Goal: Browse casually: Explore the website without a specific task or goal

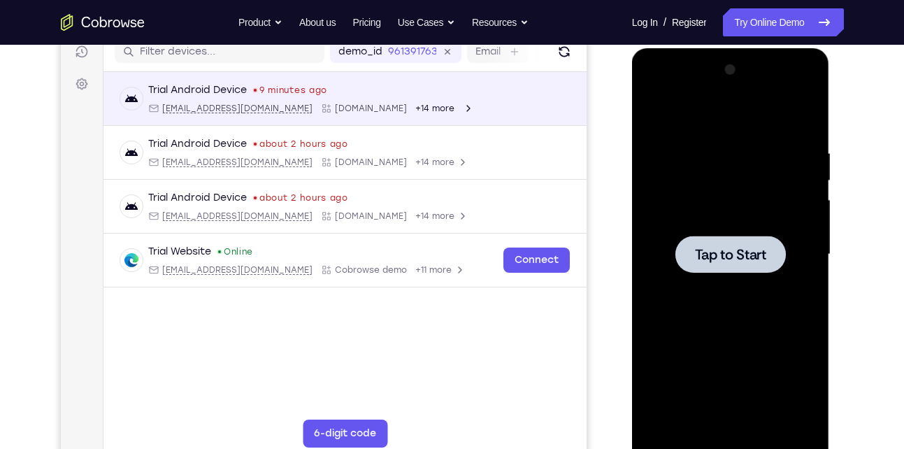
scroll to position [185, 0]
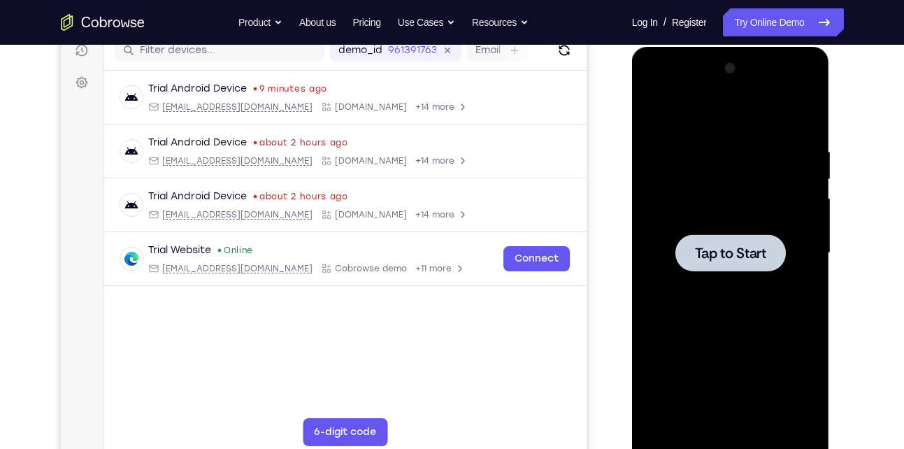
click at [726, 259] on span "Tap to Start" at bounding box center [730, 253] width 71 height 14
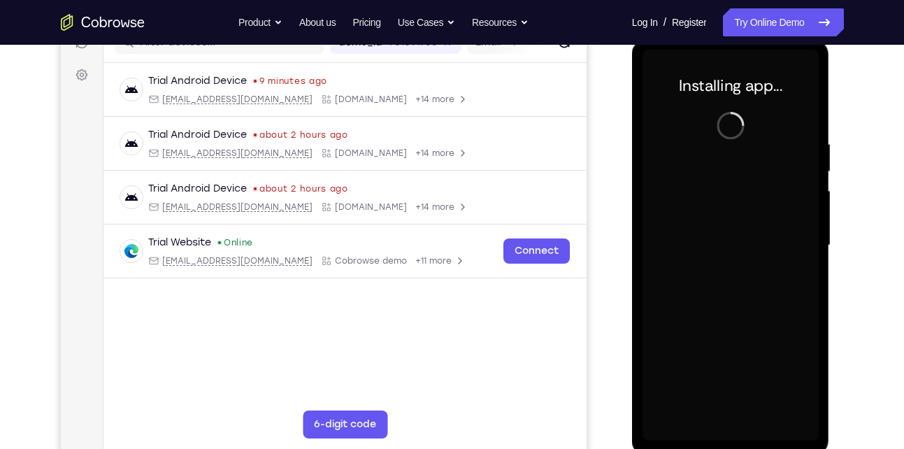
scroll to position [192, 0]
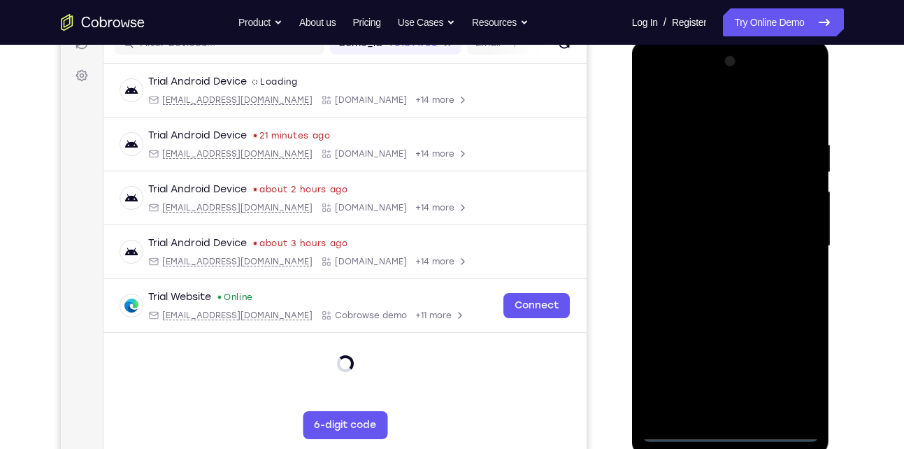
click at [728, 428] on div at bounding box center [730, 245] width 176 height 391
click at [805, 370] on div at bounding box center [730, 245] width 176 height 391
click at [715, 118] on div at bounding box center [730, 245] width 176 height 391
click at [791, 243] on div at bounding box center [730, 245] width 176 height 391
click at [719, 274] on div at bounding box center [730, 245] width 176 height 391
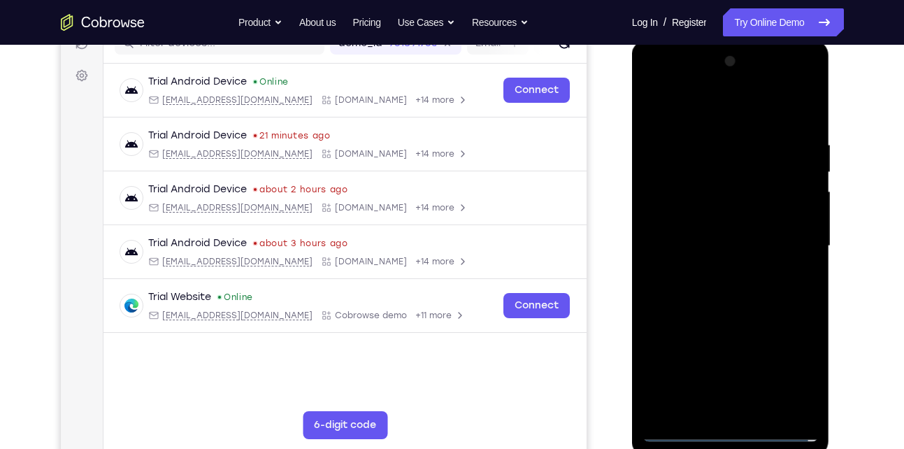
click at [698, 234] on div at bounding box center [730, 245] width 176 height 391
click at [691, 216] on div at bounding box center [730, 245] width 176 height 391
click at [693, 242] on div at bounding box center [730, 245] width 176 height 391
click at [693, 286] on div at bounding box center [730, 245] width 176 height 391
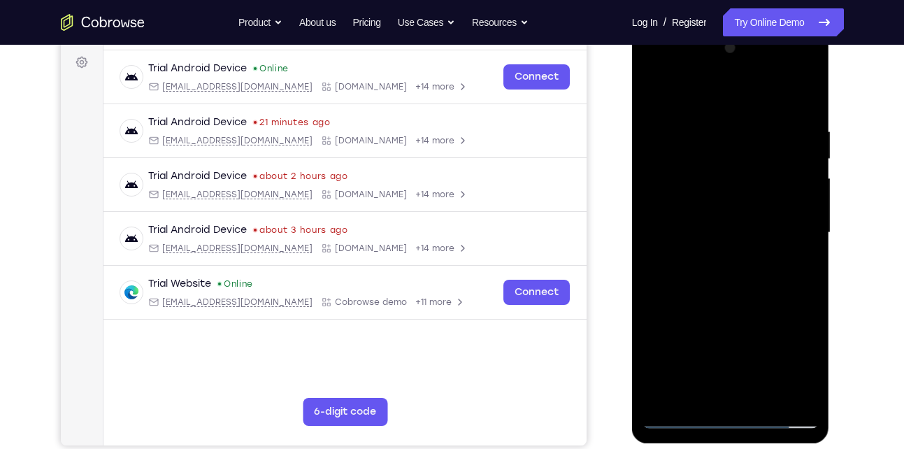
scroll to position [206, 0]
click at [804, 96] on div at bounding box center [730, 231] width 176 height 391
drag, startPoint x: 766, startPoint y: 244, endPoint x: 763, endPoint y: 159, distance: 84.6
click at [763, 159] on div at bounding box center [730, 231] width 176 height 391
drag, startPoint x: 731, startPoint y: 280, endPoint x: 758, endPoint y: 40, distance: 241.9
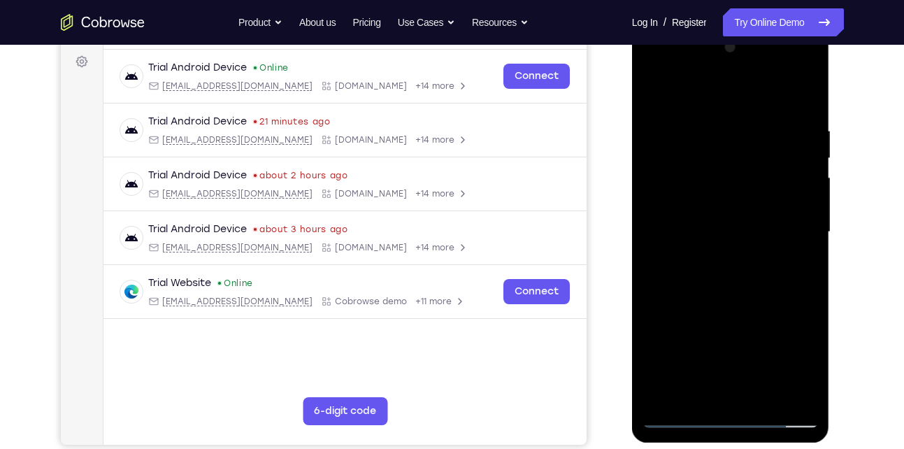
click at [758, 40] on div at bounding box center [730, 231] width 176 height 391
click at [807, 391] on div at bounding box center [730, 231] width 176 height 391
click at [767, 394] on div at bounding box center [730, 231] width 176 height 391
click at [751, 307] on div at bounding box center [730, 231] width 176 height 391
click at [710, 205] on div at bounding box center [730, 231] width 176 height 391
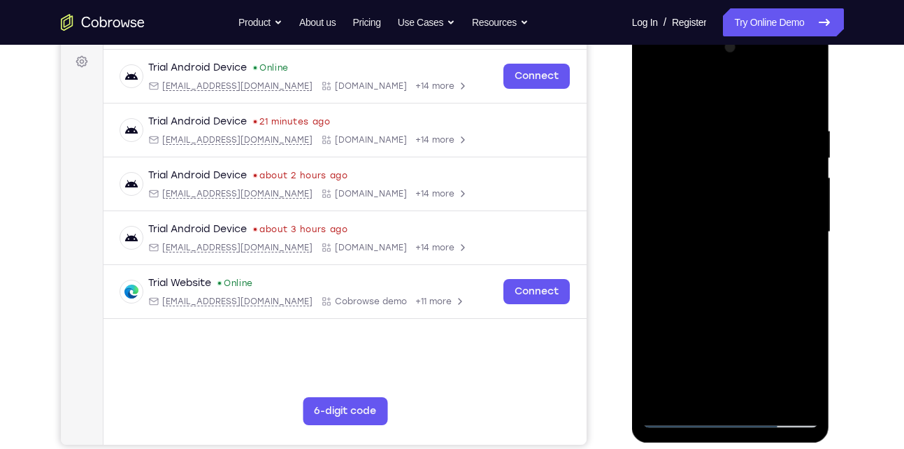
click at [716, 327] on div at bounding box center [730, 231] width 176 height 391
click at [653, 85] on div at bounding box center [730, 231] width 176 height 391
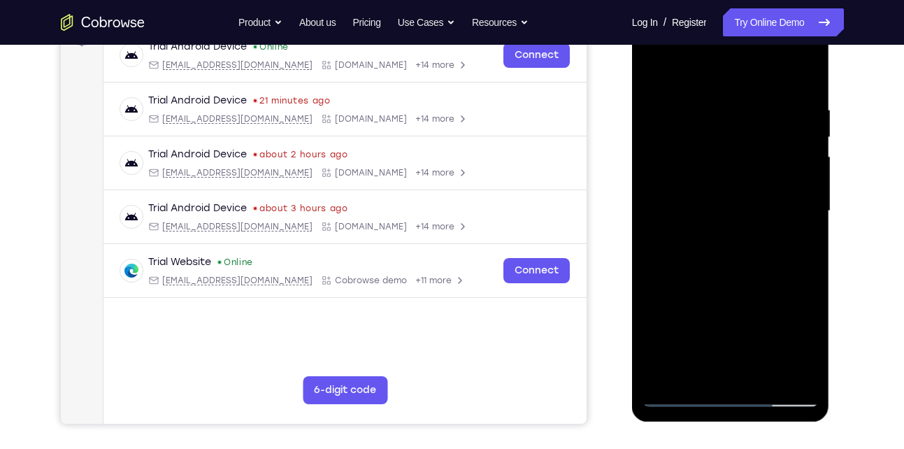
scroll to position [217, 0]
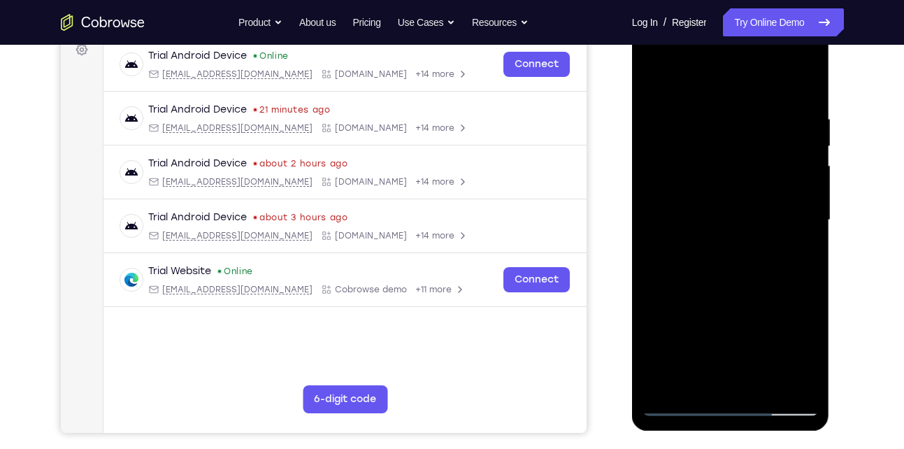
click at [763, 388] on div at bounding box center [730, 219] width 176 height 391
click at [705, 257] on div at bounding box center [730, 219] width 176 height 391
click at [654, 78] on div at bounding box center [730, 219] width 176 height 391
click at [716, 350] on div at bounding box center [730, 219] width 176 height 391
click at [708, 374] on div at bounding box center [730, 219] width 176 height 391
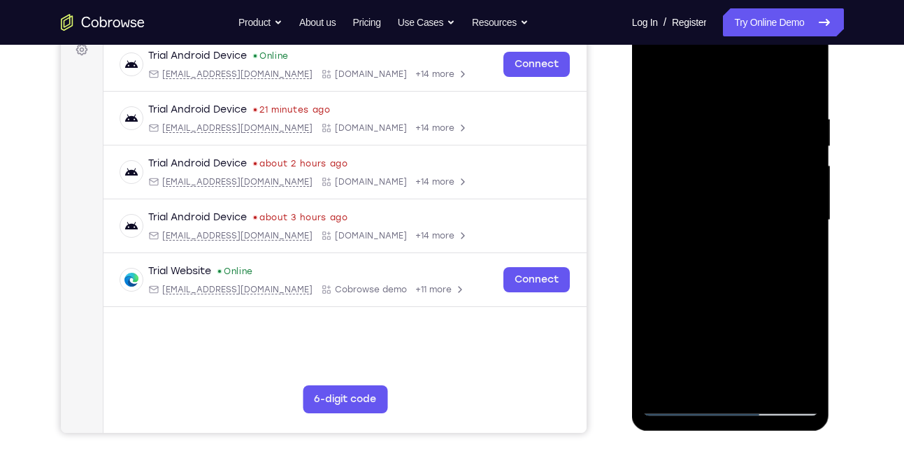
click at [719, 305] on div at bounding box center [730, 219] width 176 height 391
click at [785, 355] on div at bounding box center [730, 219] width 176 height 391
click at [662, 322] on div at bounding box center [730, 219] width 176 height 391
click at [778, 352] on div at bounding box center [730, 219] width 176 height 391
click at [809, 360] on div at bounding box center [730, 219] width 176 height 391
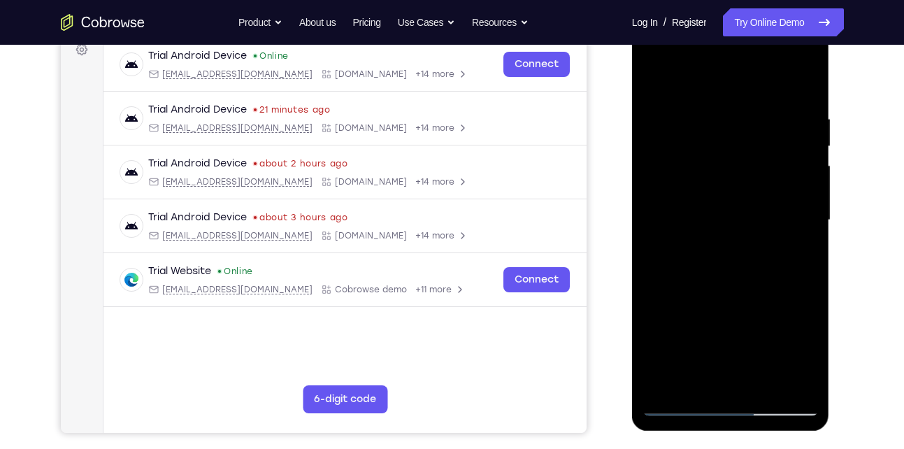
click at [784, 351] on div at bounding box center [730, 219] width 176 height 391
click at [794, 250] on div at bounding box center [730, 219] width 176 height 391
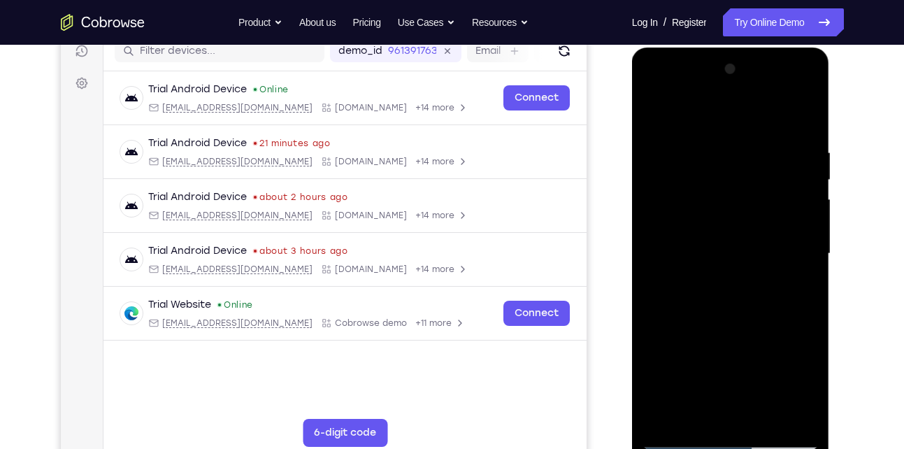
scroll to position [182, 0]
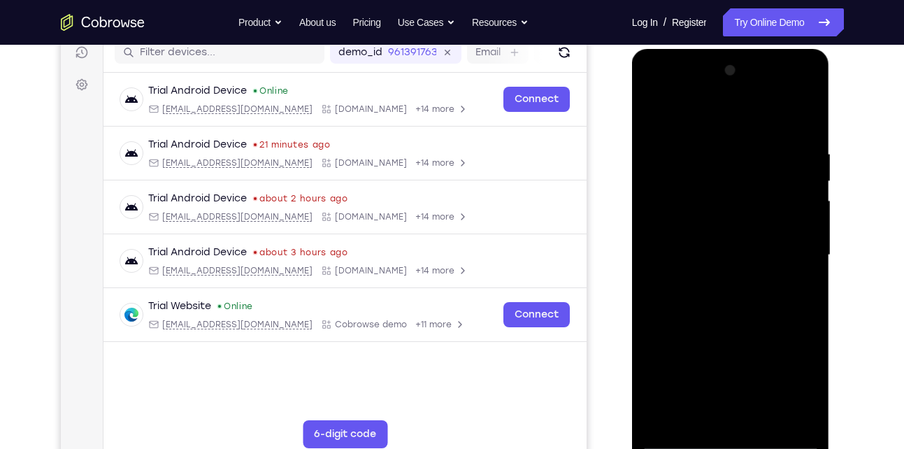
click at [654, 115] on div at bounding box center [730, 254] width 176 height 391
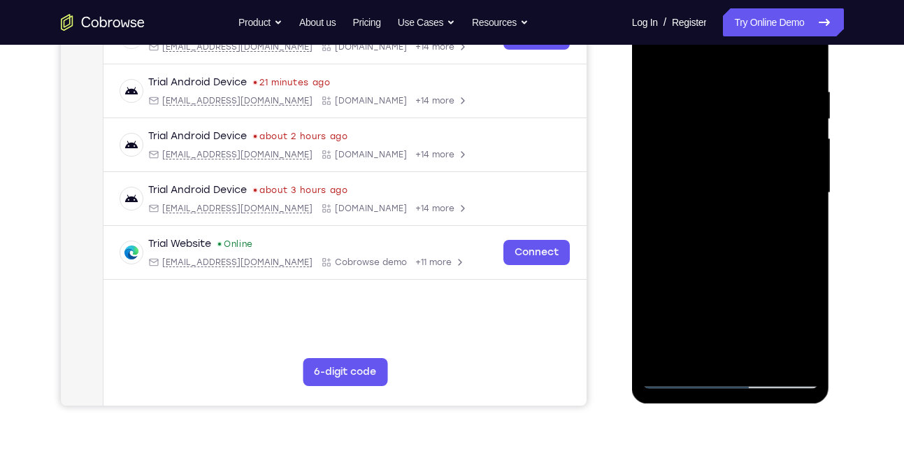
scroll to position [245, 0]
drag, startPoint x: 704, startPoint y: 291, endPoint x: 712, endPoint y: 143, distance: 148.4
click at [712, 143] on div at bounding box center [730, 192] width 176 height 391
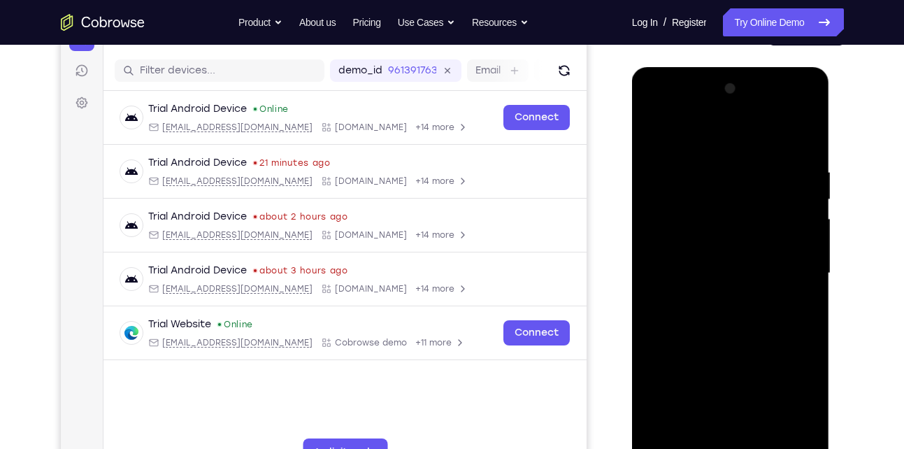
scroll to position [164, 0]
click at [659, 133] on div at bounding box center [730, 273] width 176 height 391
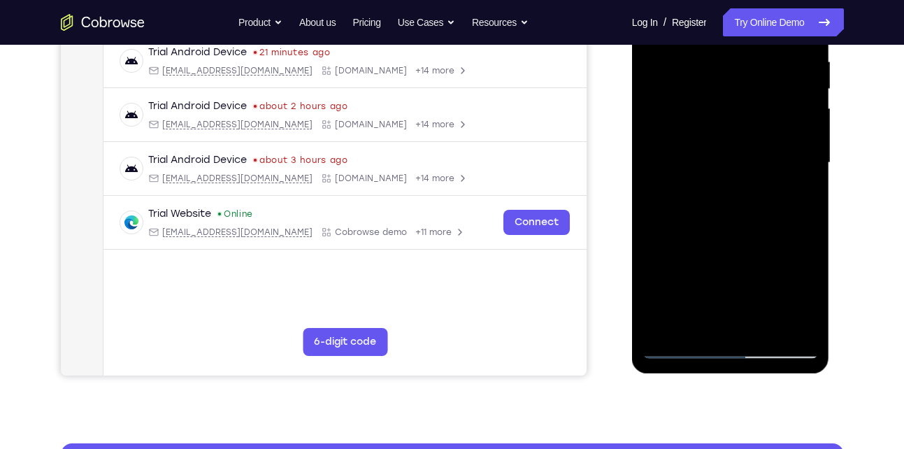
scroll to position [275, 0]
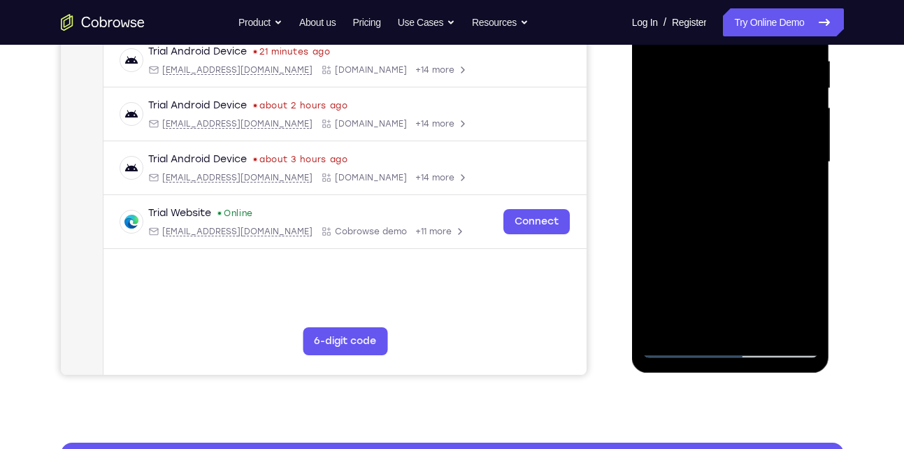
drag, startPoint x: 733, startPoint y: 222, endPoint x: 748, endPoint y: 82, distance: 139.9
click at [748, 82] on div at bounding box center [730, 161] width 176 height 391
drag, startPoint x: 748, startPoint y: 277, endPoint x: 776, endPoint y: 40, distance: 238.6
click at [776, 40] on div at bounding box center [730, 161] width 176 height 391
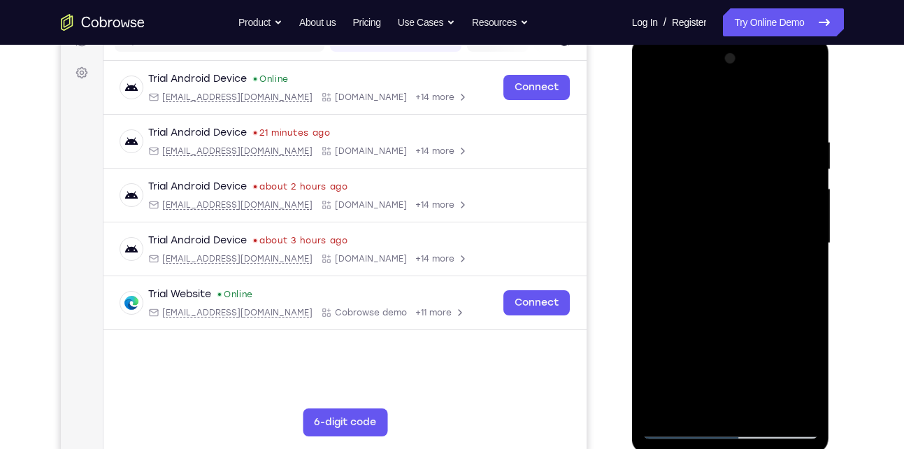
scroll to position [194, 0]
drag, startPoint x: 735, startPoint y: 276, endPoint x: 730, endPoint y: 58, distance: 218.1
click at [730, 58] on div at bounding box center [730, 243] width 176 height 391
drag, startPoint x: 733, startPoint y: 273, endPoint x: 761, endPoint y: -45, distance: 319.3
click at [761, 38] on html "Online web based iOS Simulators and Android Emulators. Run iPhone, iPad, Mobile…" at bounding box center [731, 247] width 199 height 419
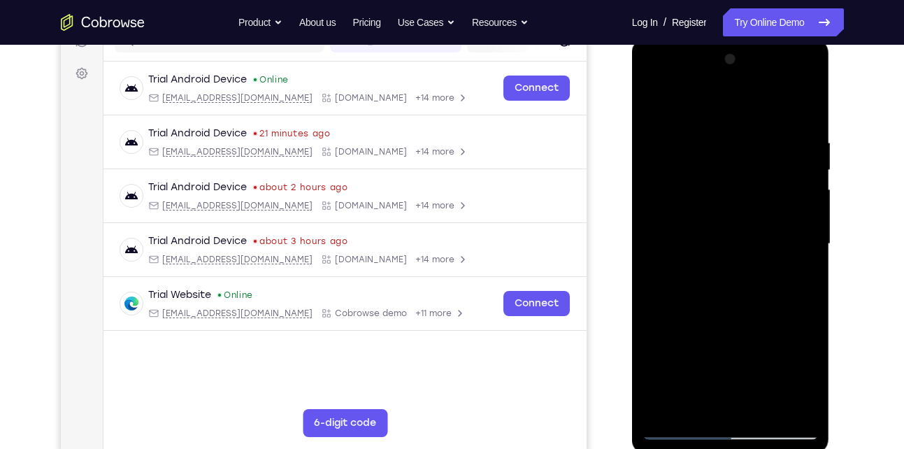
click at [768, 408] on div at bounding box center [730, 243] width 176 height 391
click at [670, 426] on div at bounding box center [730, 243] width 176 height 391
click at [795, 409] on div at bounding box center [730, 243] width 176 height 391
drag, startPoint x: 785, startPoint y: 208, endPoint x: 807, endPoint y: 484, distance: 277.0
click at [807, 448] on html "Online web based iOS Simulators and Android Emulators. Run iPhone, iPad, Mobile…" at bounding box center [731, 247] width 199 height 419
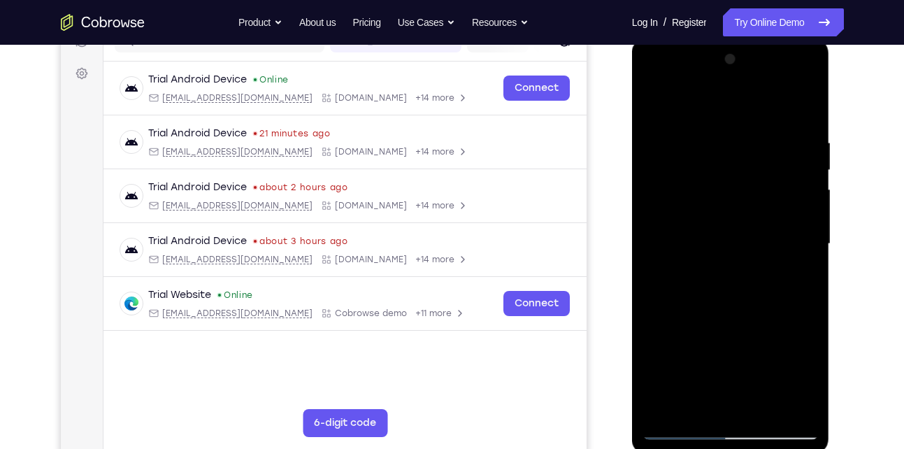
drag, startPoint x: 772, startPoint y: 234, endPoint x: 773, endPoint y: 484, distance: 250.2
click at [773, 448] on html "Online web based iOS Simulators and Android Emulators. Run iPhone, iPad, Mobile…" at bounding box center [731, 247] width 199 height 419
click at [660, 406] on div at bounding box center [730, 243] width 176 height 391
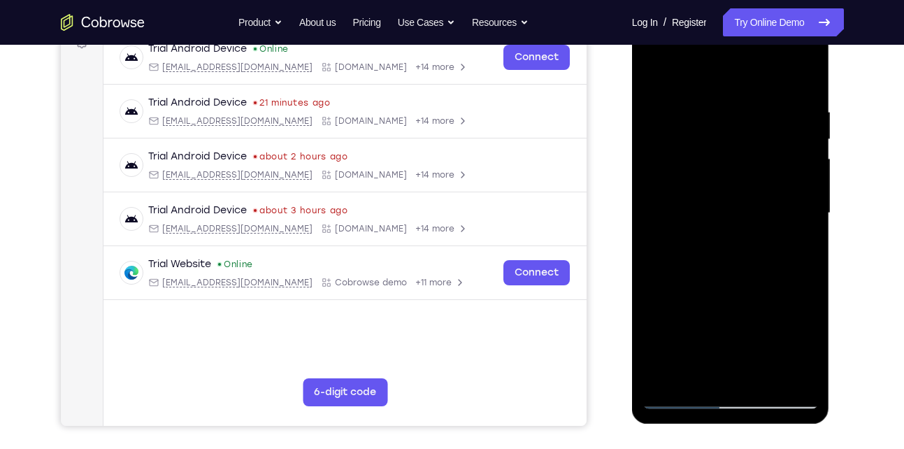
scroll to position [225, 0]
click at [694, 375] on div at bounding box center [730, 212] width 176 height 391
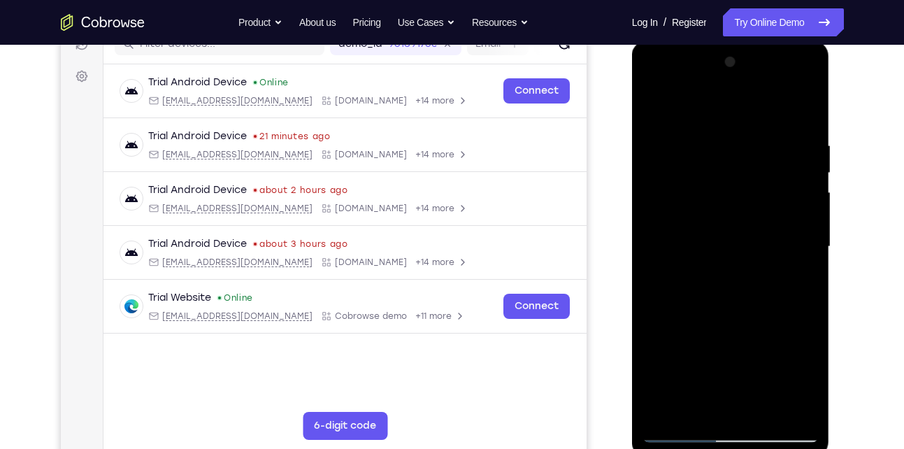
scroll to position [189, 0]
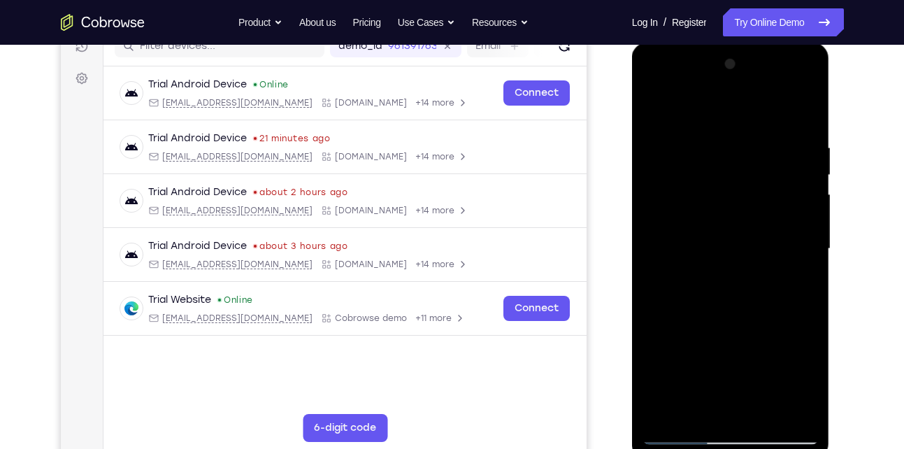
drag, startPoint x: 737, startPoint y: 236, endPoint x: 730, endPoint y: 54, distance: 181.8
click at [730, 54] on div at bounding box center [730, 248] width 176 height 391
drag, startPoint x: 739, startPoint y: 312, endPoint x: 745, endPoint y: 133, distance: 179.1
click at [745, 133] on div at bounding box center [730, 248] width 176 height 391
drag, startPoint x: 717, startPoint y: 315, endPoint x: 721, endPoint y: 173, distance: 141.9
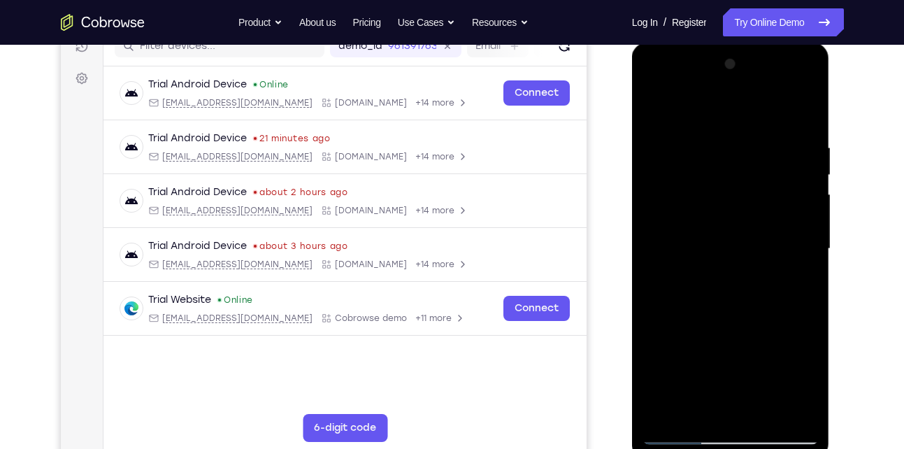
click at [721, 173] on div at bounding box center [730, 248] width 176 height 391
drag, startPoint x: 723, startPoint y: 310, endPoint x: 731, endPoint y: 146, distance: 163.8
click at [731, 146] on div at bounding box center [730, 248] width 176 height 391
click at [680, 140] on div at bounding box center [730, 248] width 176 height 391
drag, startPoint x: 767, startPoint y: 166, endPoint x: 765, endPoint y: 451, distance: 285.2
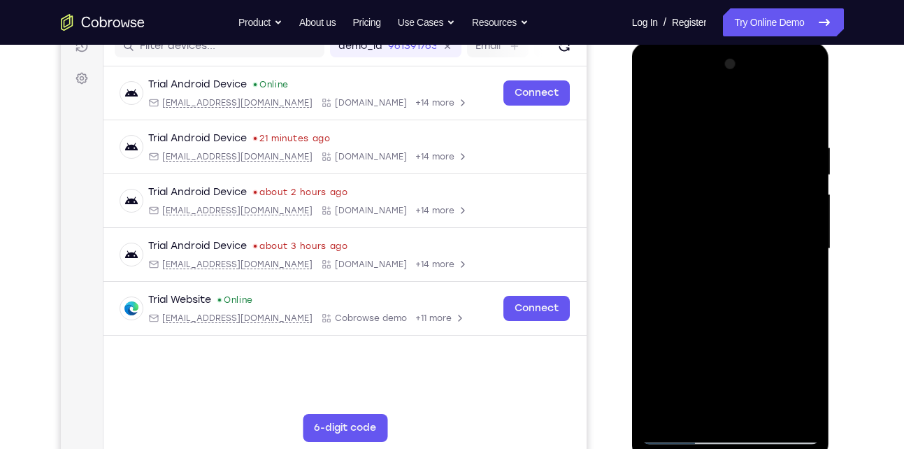
click at [765, 448] on div at bounding box center [731, 251] width 198 height 417
drag, startPoint x: 767, startPoint y: 375, endPoint x: 760, endPoint y: 147, distance: 228.7
click at [760, 147] on div at bounding box center [730, 248] width 176 height 391
drag, startPoint x: 740, startPoint y: 280, endPoint x: 758, endPoint y: 129, distance: 152.1
click at [758, 129] on div at bounding box center [730, 248] width 176 height 391
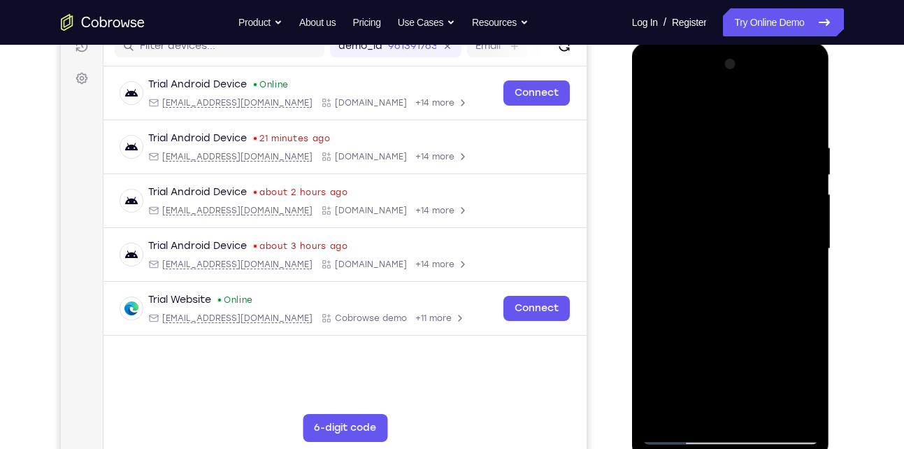
drag, startPoint x: 751, startPoint y: 269, endPoint x: 753, endPoint y: 200, distance: 69.2
click at [753, 200] on div at bounding box center [730, 248] width 176 height 391
drag, startPoint x: 743, startPoint y: 291, endPoint x: 772, endPoint y: 105, distance: 188.9
click at [772, 105] on div at bounding box center [730, 248] width 176 height 391
drag, startPoint x: 726, startPoint y: 295, endPoint x: 740, endPoint y: 217, distance: 79.4
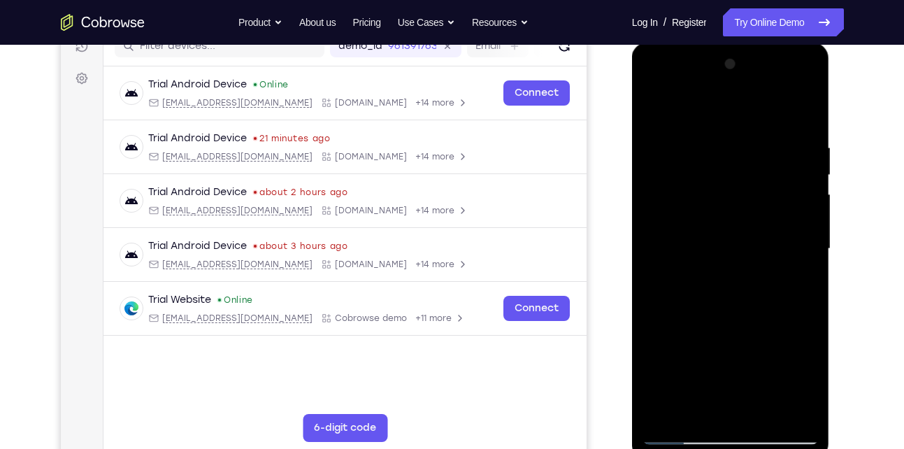
click at [740, 217] on div at bounding box center [730, 248] width 176 height 391
click at [733, 338] on div at bounding box center [730, 248] width 176 height 391
drag, startPoint x: 735, startPoint y: 257, endPoint x: 726, endPoint y: 56, distance: 200.8
click at [726, 56] on div at bounding box center [730, 248] width 176 height 391
drag, startPoint x: 719, startPoint y: 281, endPoint x: 728, endPoint y: 215, distance: 67.0
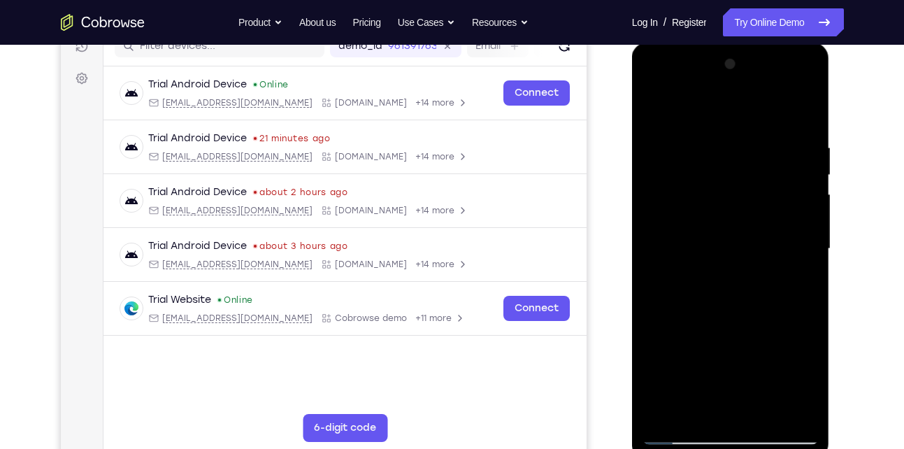
click at [728, 215] on div at bounding box center [730, 248] width 176 height 391
drag, startPoint x: 723, startPoint y: 341, endPoint x: 756, endPoint y: 49, distance: 294.0
click at [756, 49] on div at bounding box center [731, 251] width 198 height 417
drag, startPoint x: 715, startPoint y: 287, endPoint x: 726, endPoint y: 195, distance: 92.9
click at [726, 195] on div at bounding box center [730, 248] width 176 height 391
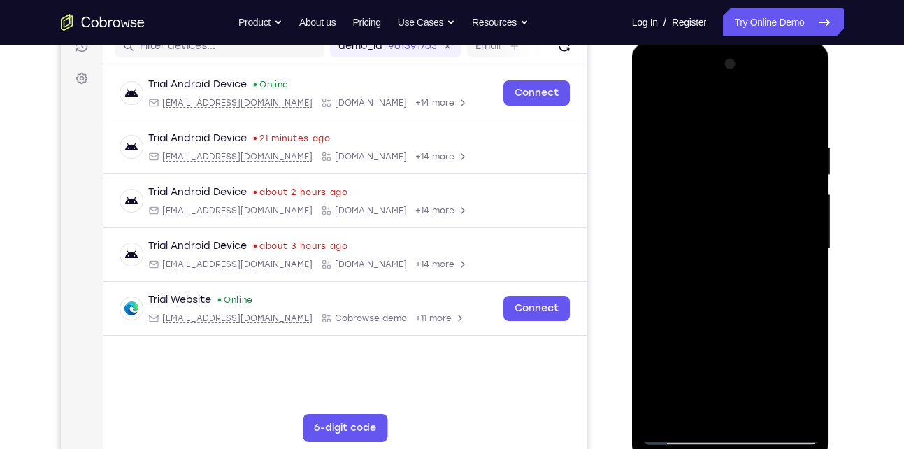
click at [808, 222] on div at bounding box center [730, 248] width 176 height 391
drag, startPoint x: 741, startPoint y: 347, endPoint x: 794, endPoint y: 88, distance: 264.7
click at [794, 88] on div at bounding box center [730, 248] width 176 height 391
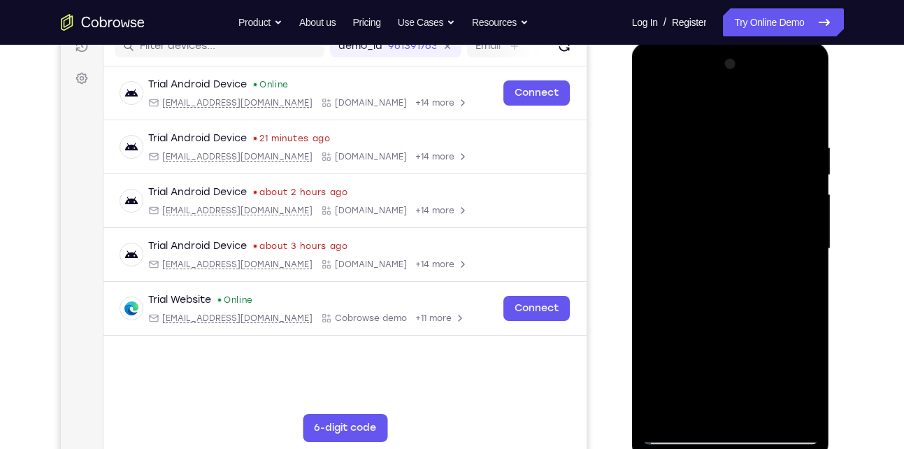
drag, startPoint x: 730, startPoint y: 295, endPoint x: 758, endPoint y: 21, distance: 275.5
click at [758, 43] on html "Online web based iOS Simulators and Android Emulators. Run iPhone, iPad, Mobile…" at bounding box center [731, 252] width 199 height 419
drag, startPoint x: 710, startPoint y: 291, endPoint x: 728, endPoint y: 180, distance: 111.9
click at [728, 180] on div at bounding box center [730, 248] width 176 height 391
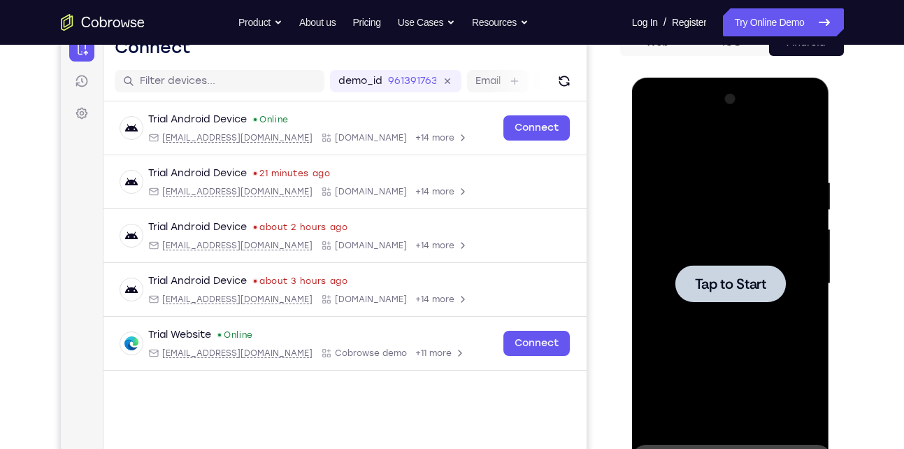
scroll to position [181, 0]
